Goal: Task Accomplishment & Management: Use online tool/utility

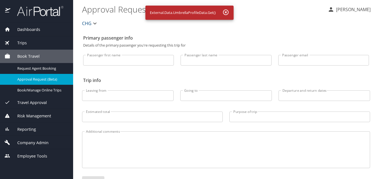
click at [34, 128] on span "Reporting" at bounding box center [23, 129] width 26 height 6
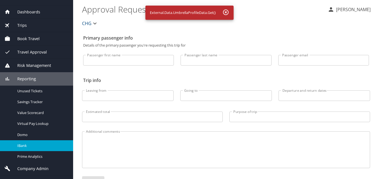
scroll to position [27, 0]
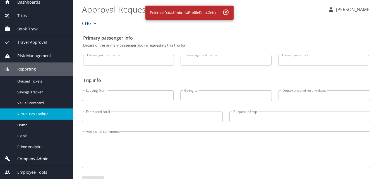
click at [41, 114] on span "Virtual Pay Lookup" at bounding box center [41, 113] width 49 height 5
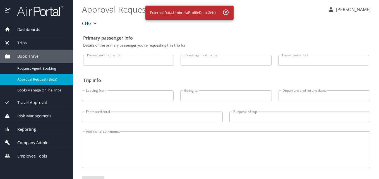
click at [39, 130] on div "Reporting" at bounding box center [36, 129] width 64 height 6
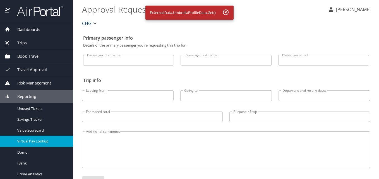
click at [45, 138] on div "Virtual Pay Lookup" at bounding box center [36, 141] width 64 height 6
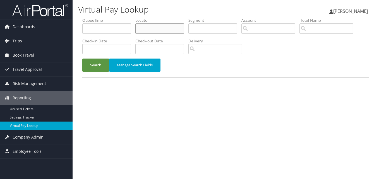
click at [171, 25] on input "text" at bounding box center [159, 28] width 49 height 10
paste input "CHNLZO"
click at [149, 30] on input "CHNLZO" at bounding box center [159, 28] width 49 height 10
type input "CHNLZO"
click at [103, 68] on button "Search" at bounding box center [95, 65] width 27 height 13
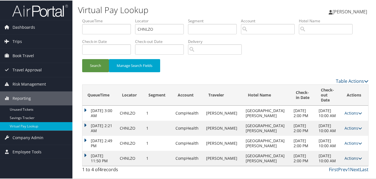
click at [346, 158] on link "Actions" at bounding box center [354, 157] width 18 height 5
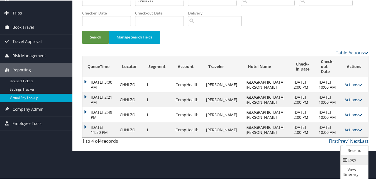
click at [347, 158] on icon at bounding box center [345, 160] width 5 height 4
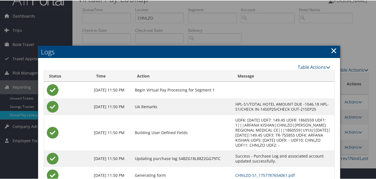
scroll to position [59, 0]
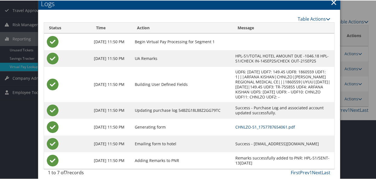
click at [236, 124] on link "CHNLZO-S1_1757787654061.pdf" at bounding box center [266, 126] width 60 height 5
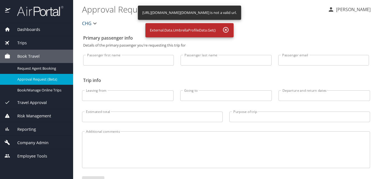
click at [42, 124] on div "Reporting" at bounding box center [36, 128] width 73 height 13
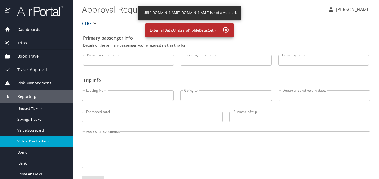
click at [35, 139] on span "Virtual Pay Lookup" at bounding box center [41, 141] width 49 height 5
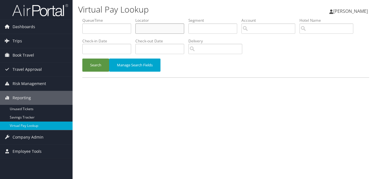
click at [170, 30] on input "text" at bounding box center [159, 28] width 49 height 10
paste input "OQBUHG"
type input "OQBUHG"
click at [91, 64] on button "Search" at bounding box center [95, 65] width 27 height 13
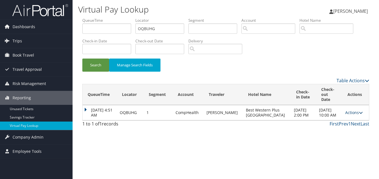
click at [353, 112] on link "Actions" at bounding box center [354, 112] width 18 height 5
click at [348, 127] on link "Logs" at bounding box center [341, 127] width 35 height 9
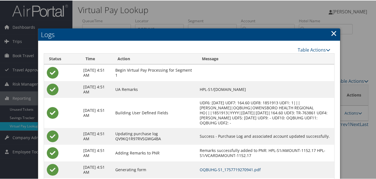
click at [210, 170] on link "OQBUHG-S1_1757719270941.pdf" at bounding box center [230, 168] width 61 height 5
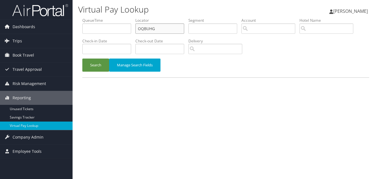
drag, startPoint x: 165, startPoint y: 25, endPoint x: 94, endPoint y: 25, distance: 71.4
click at [94, 18] on ul "QueueTime Locator OQBUHG Segment Account Traveler Hotel Name Check-in Date Chec…" at bounding box center [225, 18] width 287 height 0
paste input "SZMSXQ"
click at [149, 31] on input "SZMSXQ" at bounding box center [159, 28] width 49 height 10
type input "SZMSXQ"
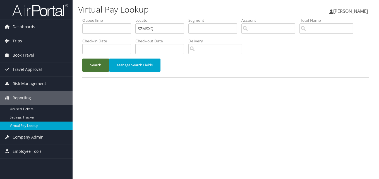
click at [97, 64] on button "Search" at bounding box center [95, 65] width 27 height 13
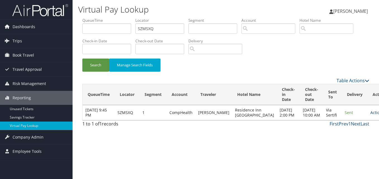
click at [370, 115] on link "Actions" at bounding box center [379, 112] width 18 height 5
click at [349, 136] on link "Logs" at bounding box center [345, 134] width 35 height 9
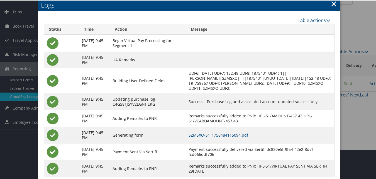
scroll to position [43, 0]
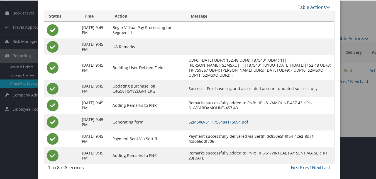
click at [248, 123] on link "SZMSXQ-S1_1756484115094.pdf" at bounding box center [219, 121] width 60 height 5
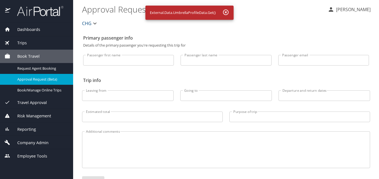
click at [49, 130] on div "Reporting" at bounding box center [36, 129] width 64 height 6
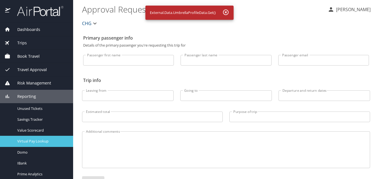
click at [41, 141] on span "Virtual Pay Lookup" at bounding box center [41, 141] width 49 height 5
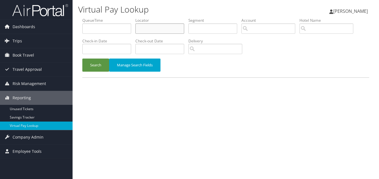
click at [156, 28] on input "text" at bounding box center [159, 28] width 49 height 10
paste input "OGGQYO"
type input "OGGQYO"
click at [107, 63] on button "Search" at bounding box center [95, 65] width 27 height 13
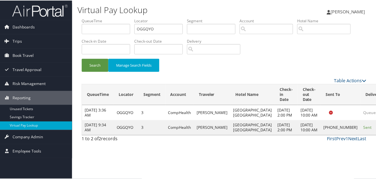
scroll to position [5, 0]
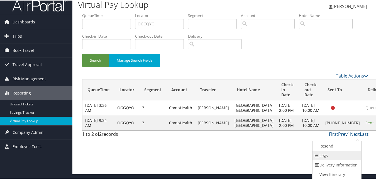
click at [335, 156] on link "Logs" at bounding box center [337, 154] width 48 height 9
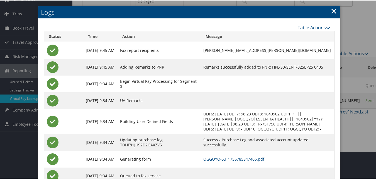
scroll to position [53, 0]
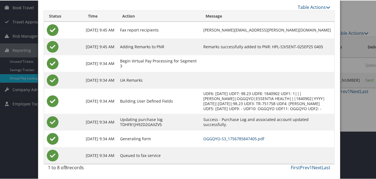
click at [245, 136] on link "OGGQYO-S3_1756785847405.pdf" at bounding box center [234, 138] width 61 height 5
